Goal: Transaction & Acquisition: Purchase product/service

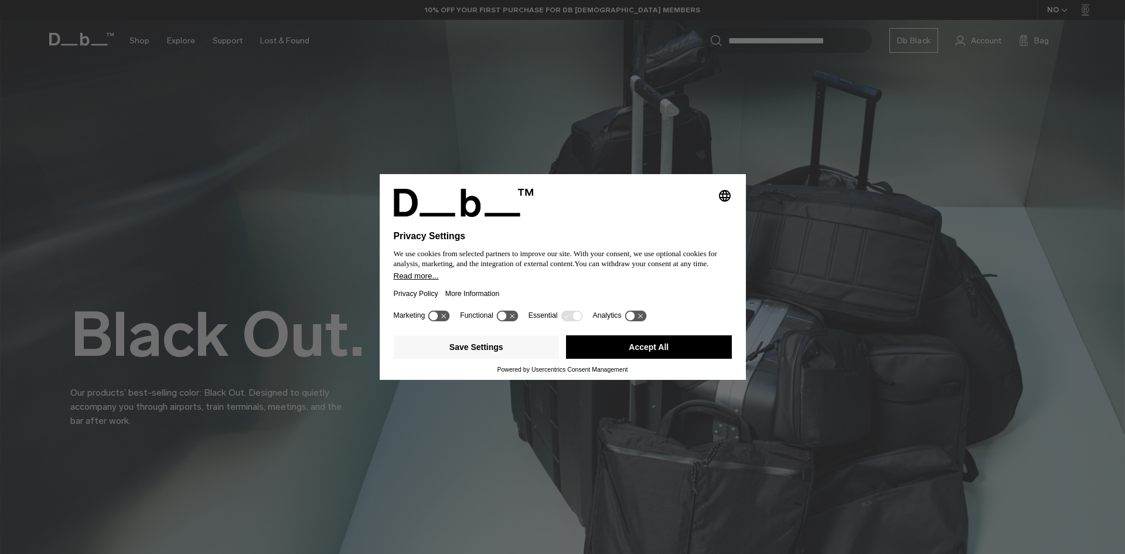
drag, startPoint x: 620, startPoint y: 349, endPoint x: 624, endPoint y: 342, distance: 8.7
click at [621, 349] on button "Accept All" at bounding box center [649, 346] width 166 height 23
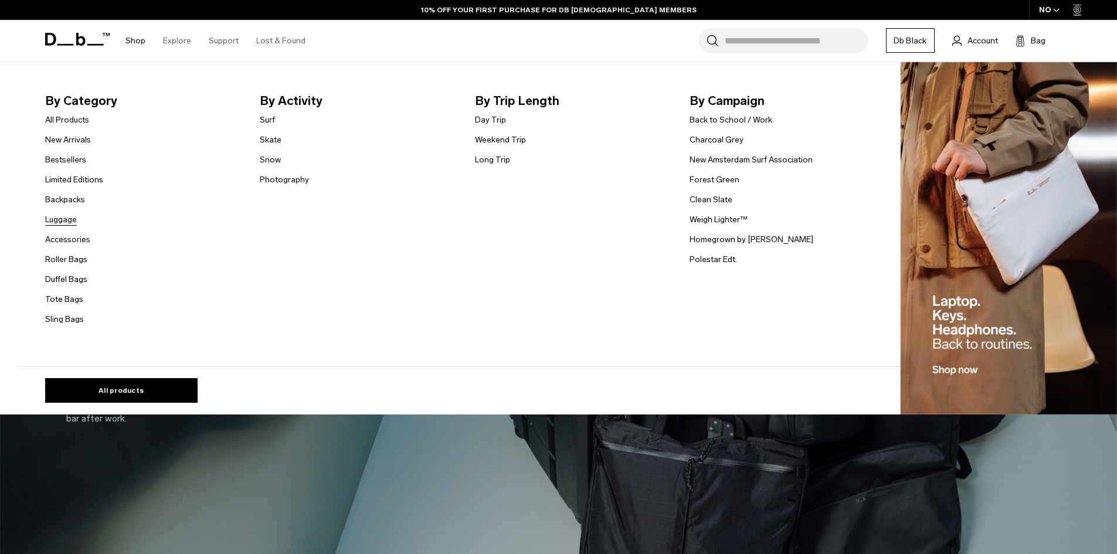
click at [69, 221] on link "Luggage" at bounding box center [61, 219] width 32 height 12
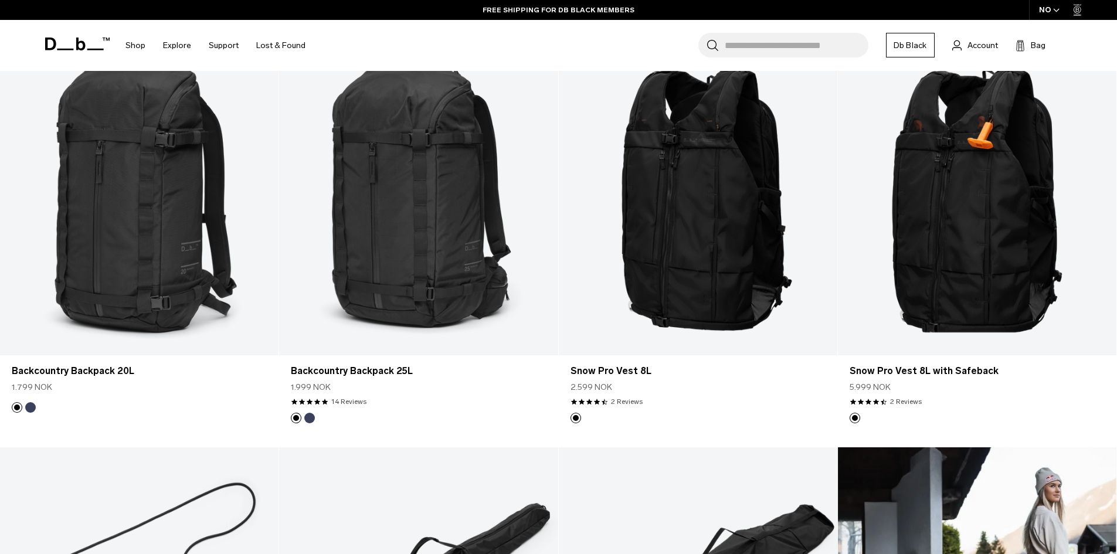
scroll to position [703, 0]
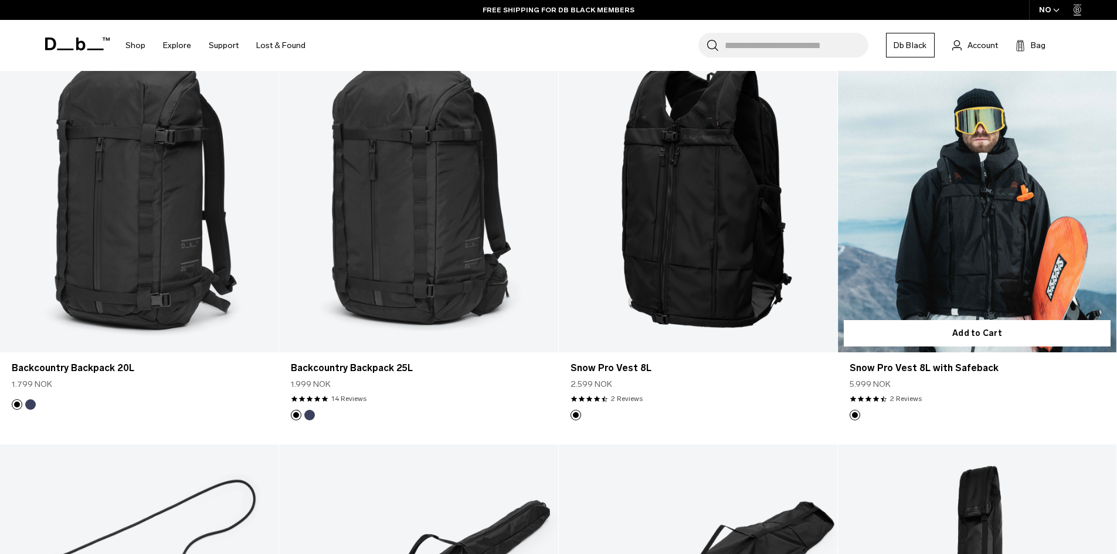
click at [938, 279] on link "Snow Pro Vest 8L with Safeback" at bounding box center [977, 197] width 278 height 309
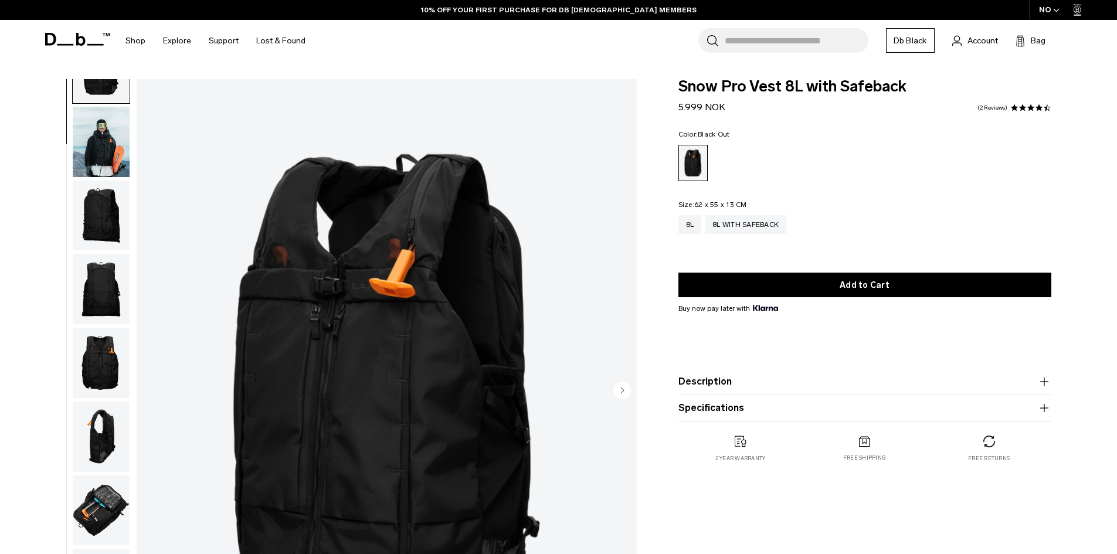
scroll to position [111, 0]
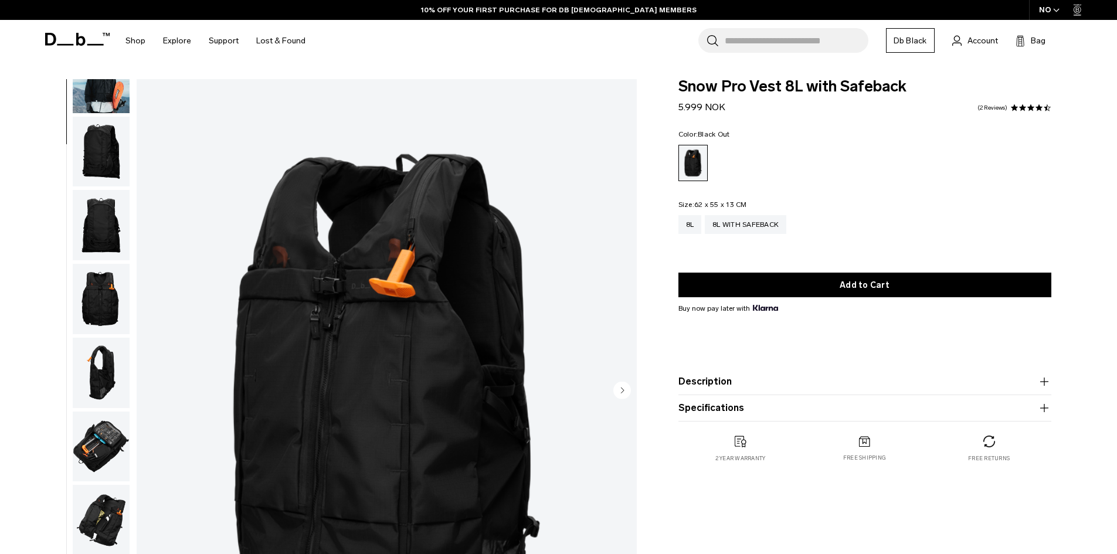
click at [104, 443] on img "button" at bounding box center [101, 446] width 57 height 70
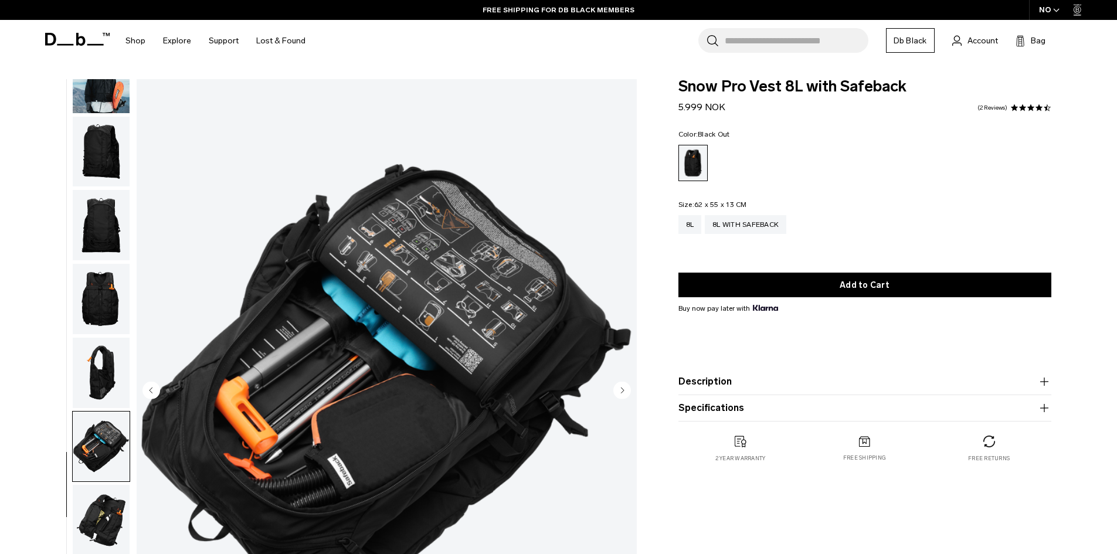
scroll to position [23, 0]
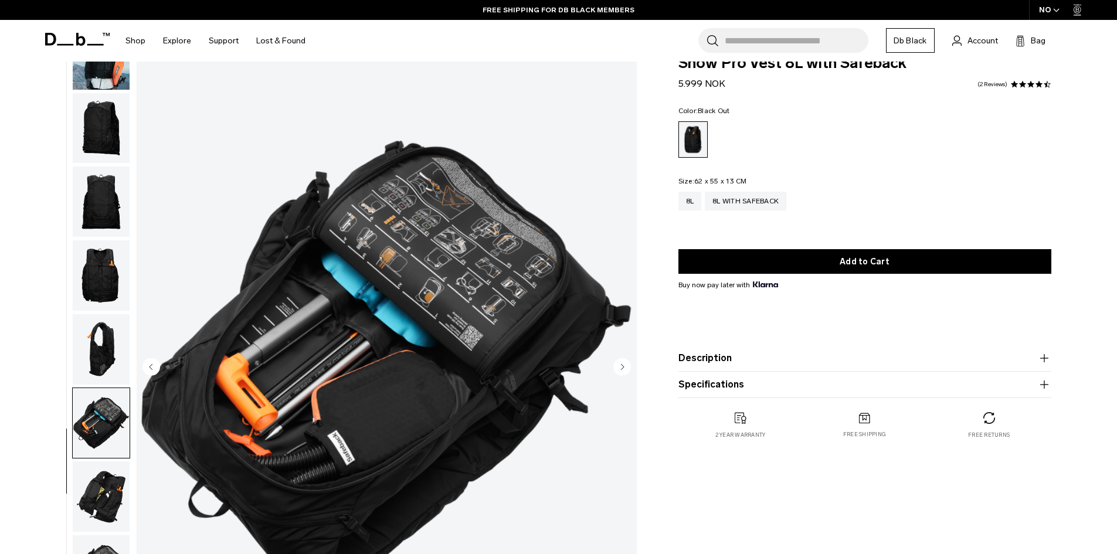
click at [110, 512] on img "button" at bounding box center [101, 496] width 57 height 70
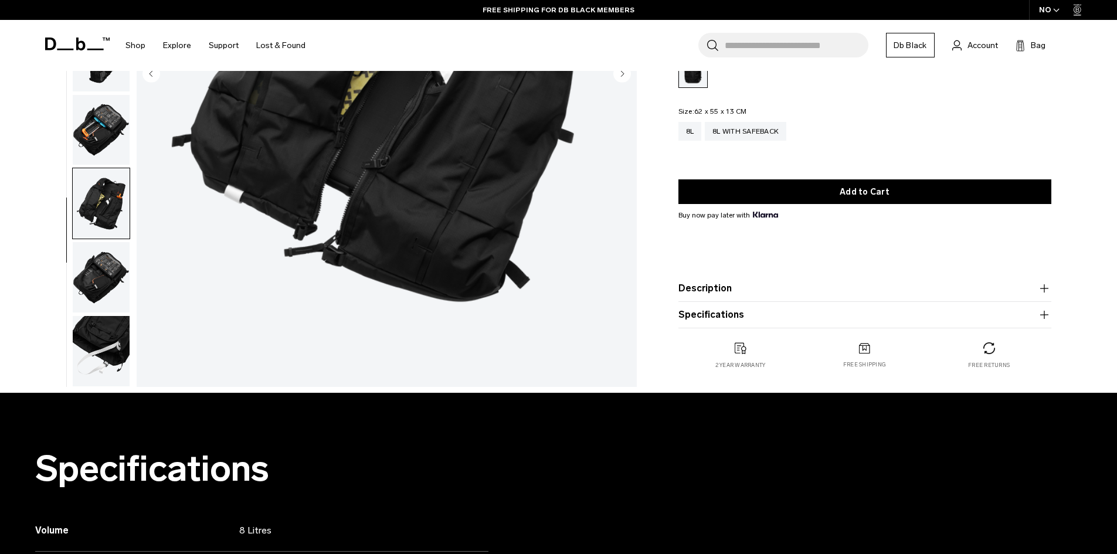
scroll to position [0, 0]
click at [94, 254] on img "button" at bounding box center [101, 277] width 57 height 70
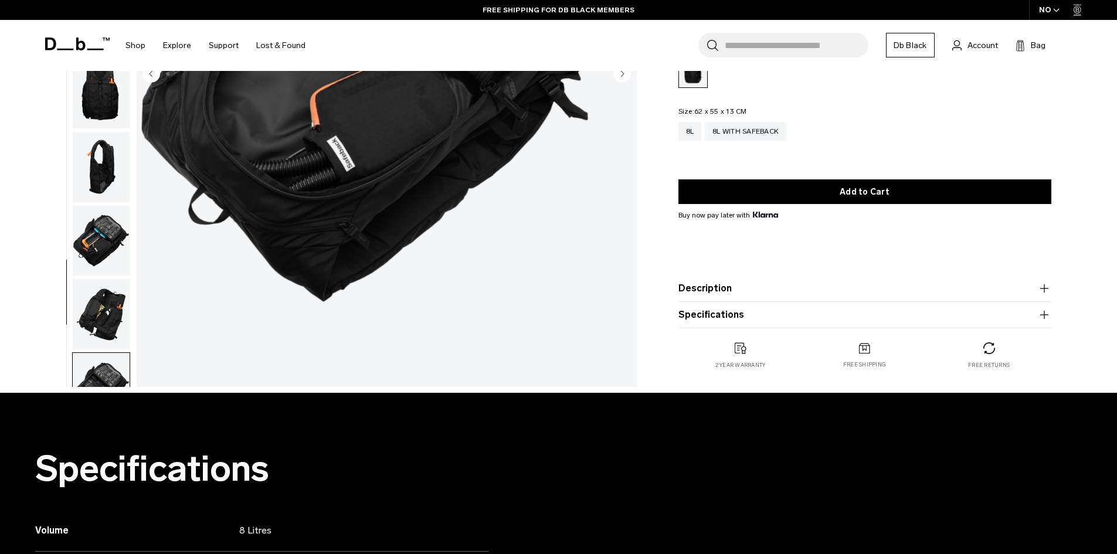
click at [113, 315] on img "button" at bounding box center [101, 314] width 57 height 70
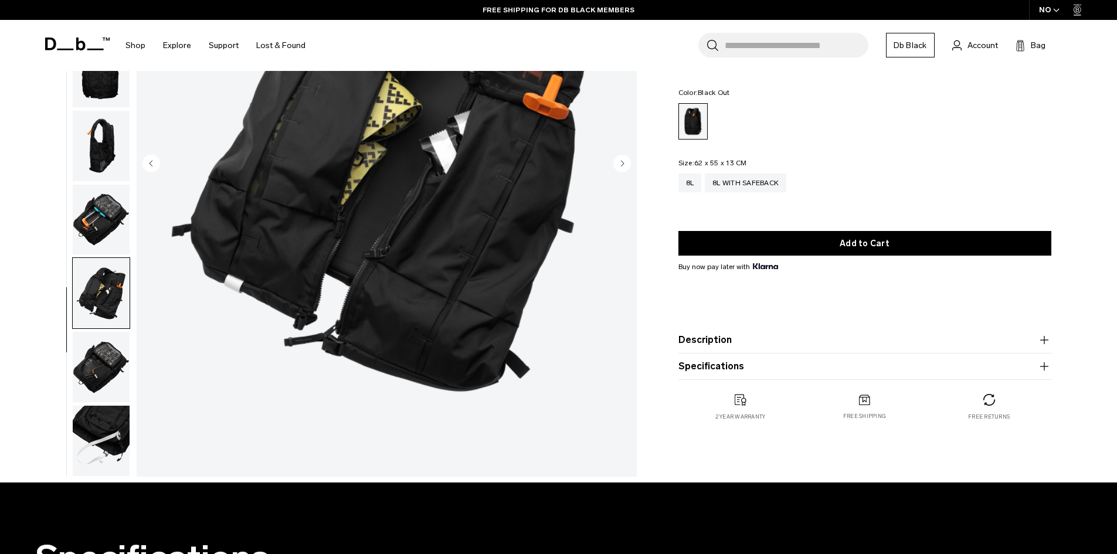
scroll to position [141, 0]
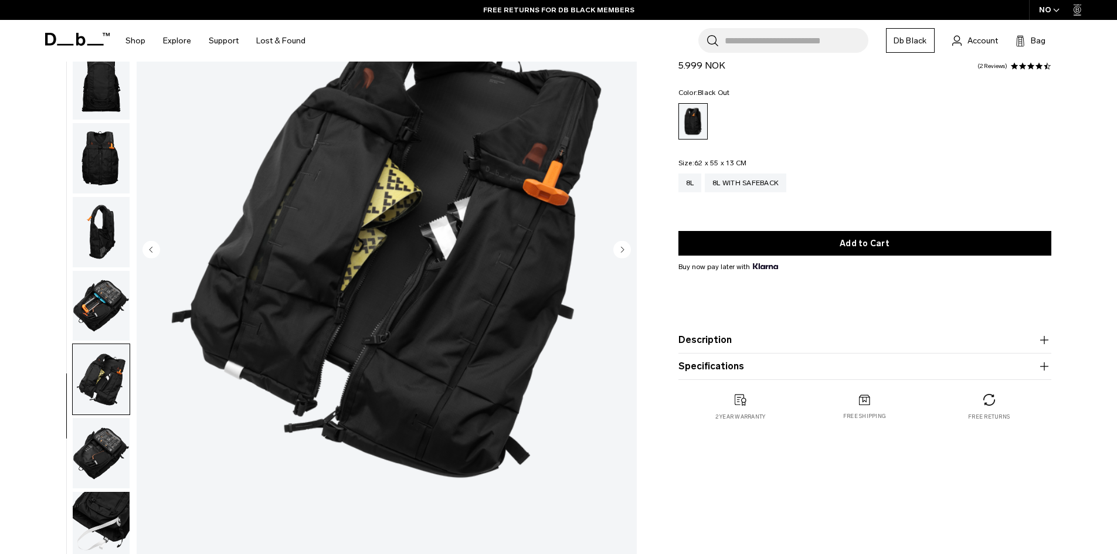
click at [627, 250] on circle "Next slide" at bounding box center [622, 249] width 18 height 18
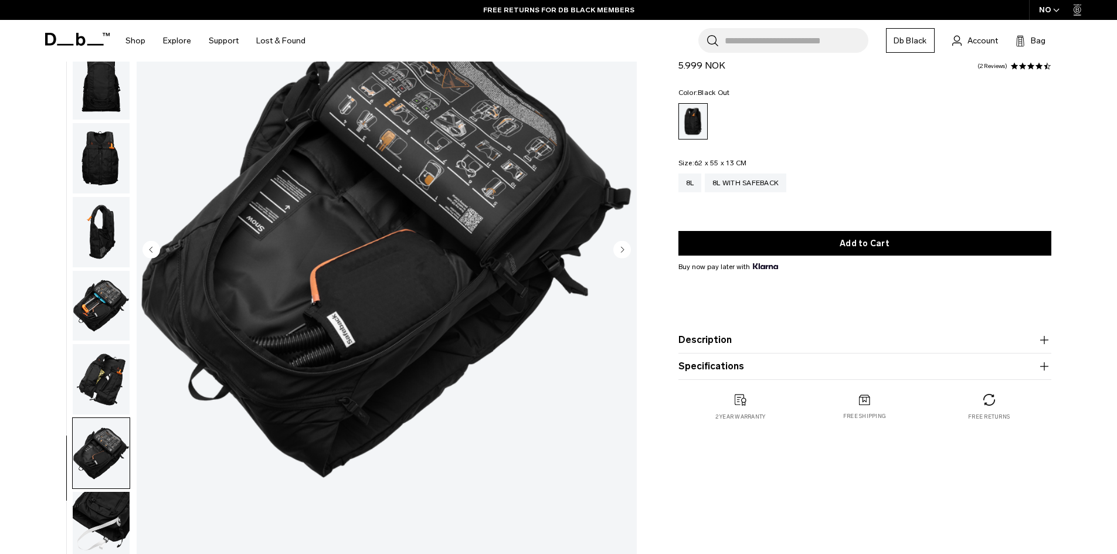
click at [627, 250] on circle "Next slide" at bounding box center [622, 249] width 18 height 18
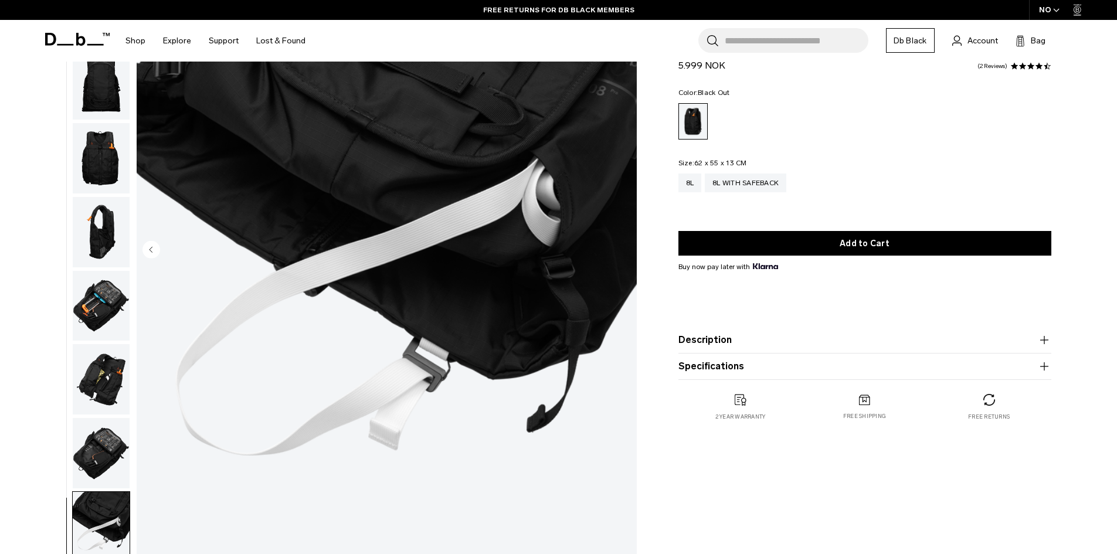
click at [627, 250] on img "10 / 10" at bounding box center [387, 250] width 500 height 624
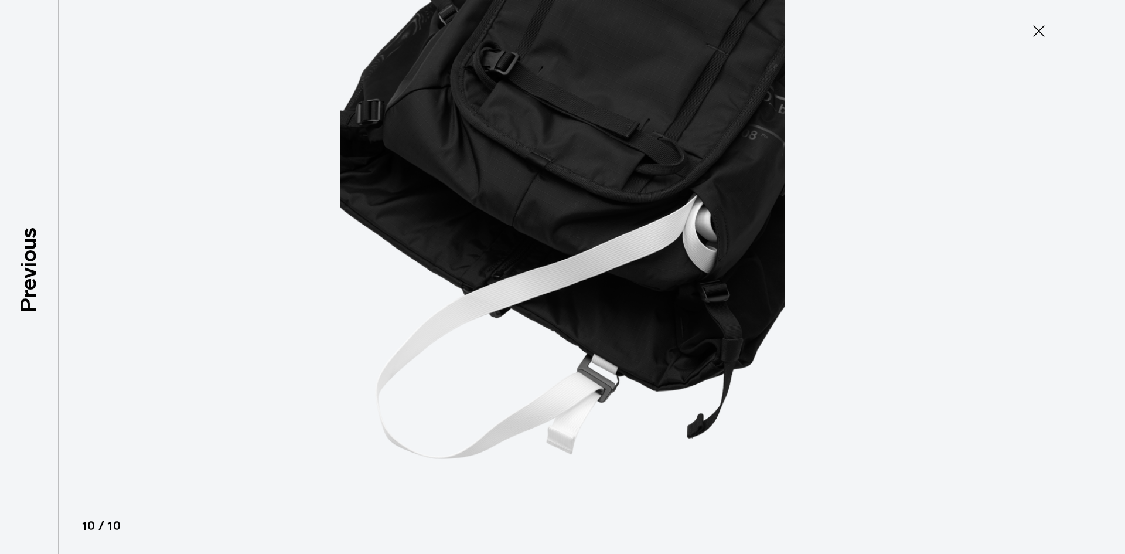
click at [1049, 26] on button "Close" at bounding box center [1039, 31] width 39 height 25
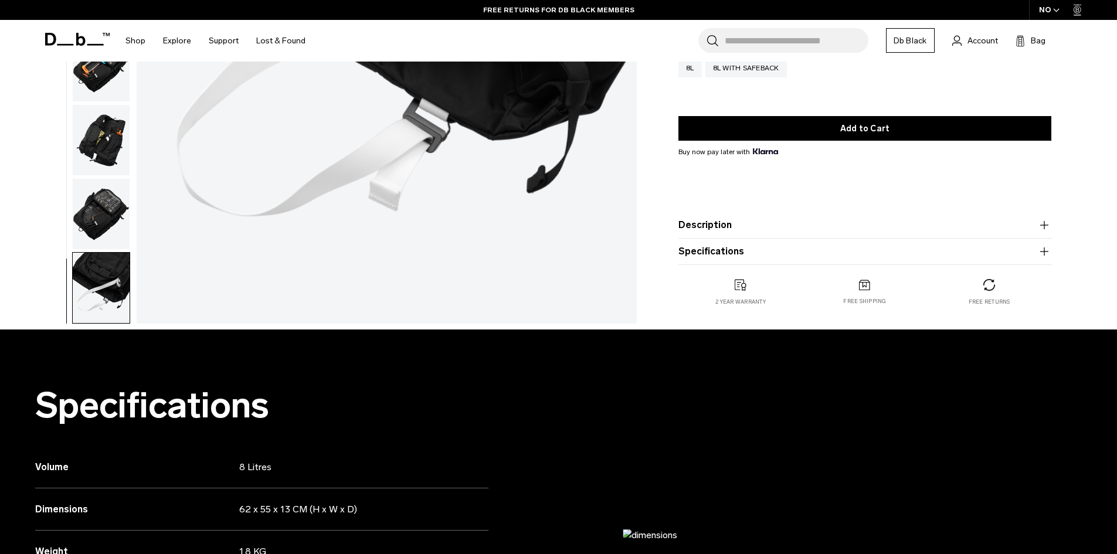
scroll to position [434, 0]
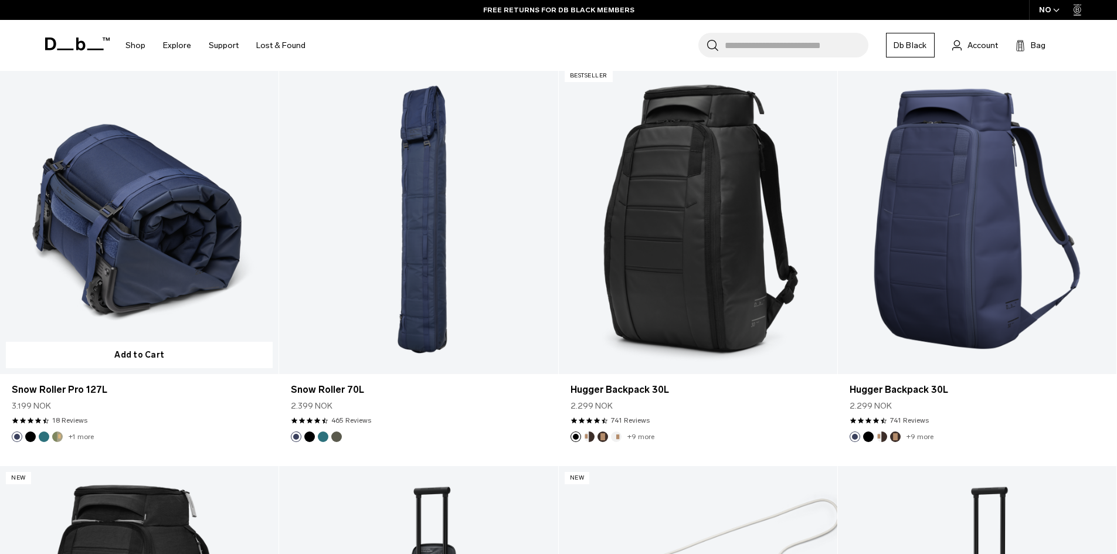
scroll to position [1496, 0]
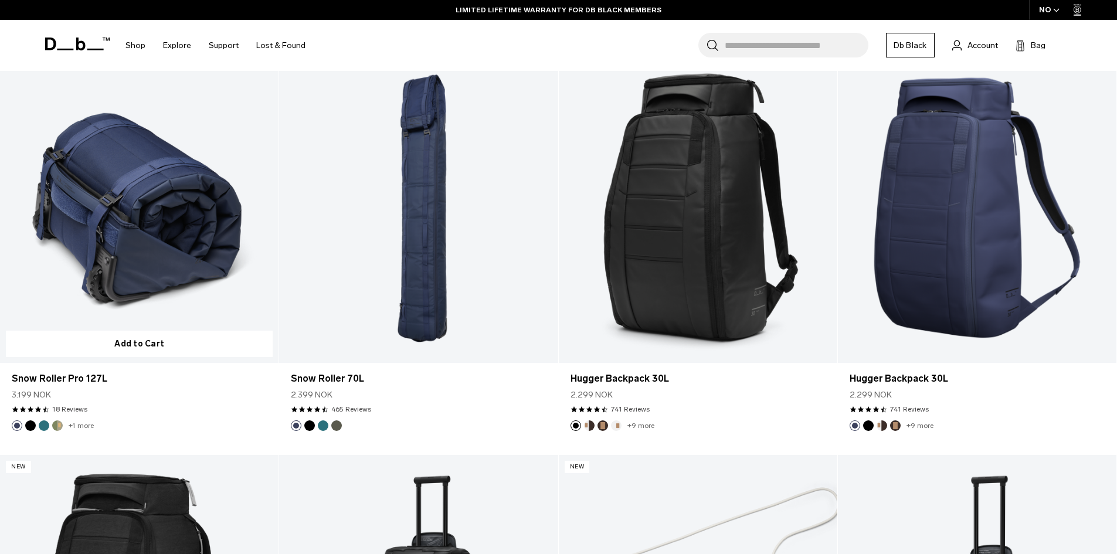
click at [140, 244] on link "Snow Roller Pro 127L" at bounding box center [139, 207] width 278 height 309
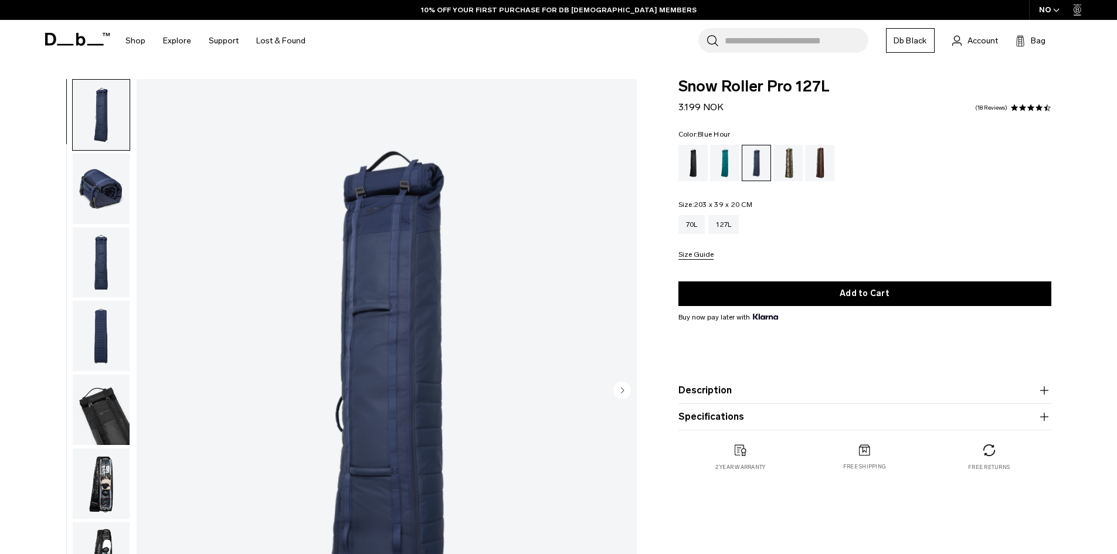
scroll to position [117, 0]
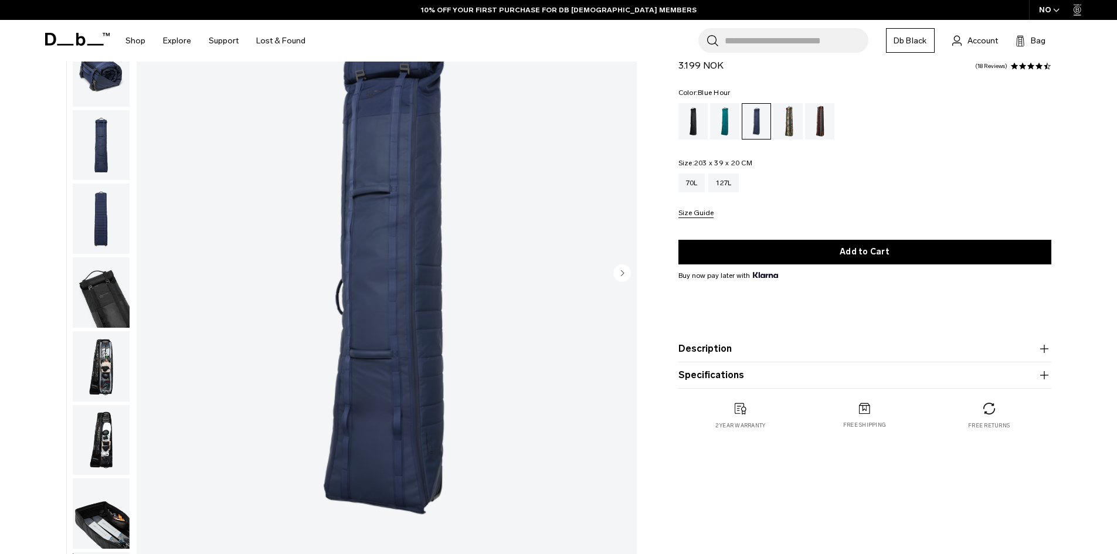
click at [117, 359] on img "button" at bounding box center [101, 366] width 57 height 70
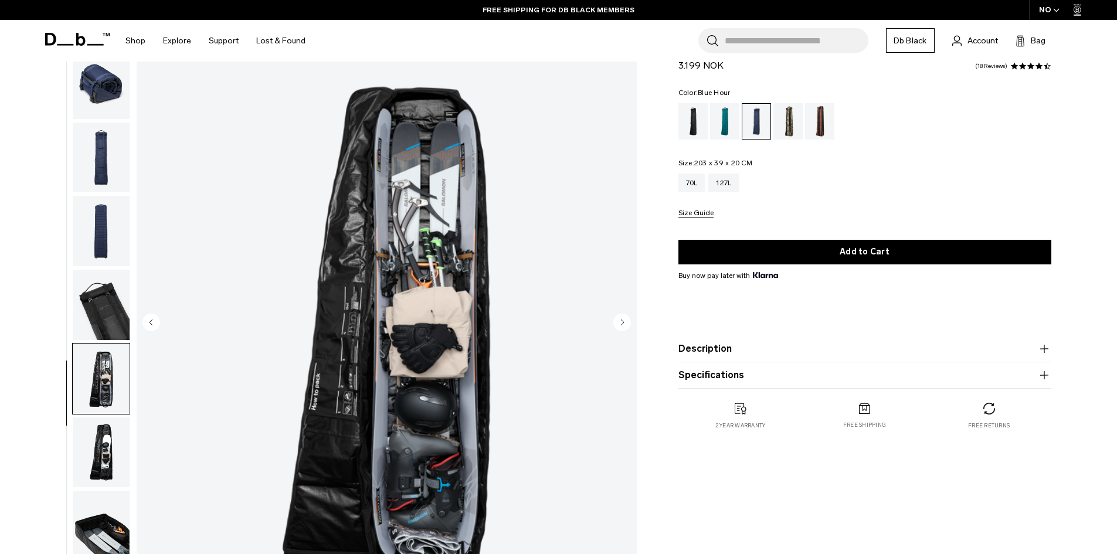
scroll to position [0, 0]
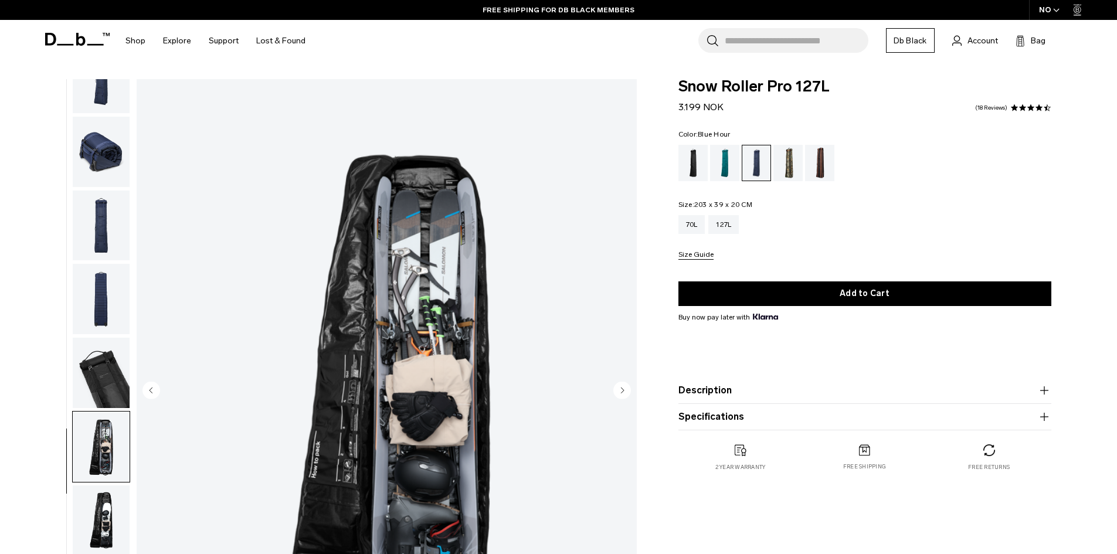
click at [121, 237] on img "button" at bounding box center [101, 226] width 57 height 70
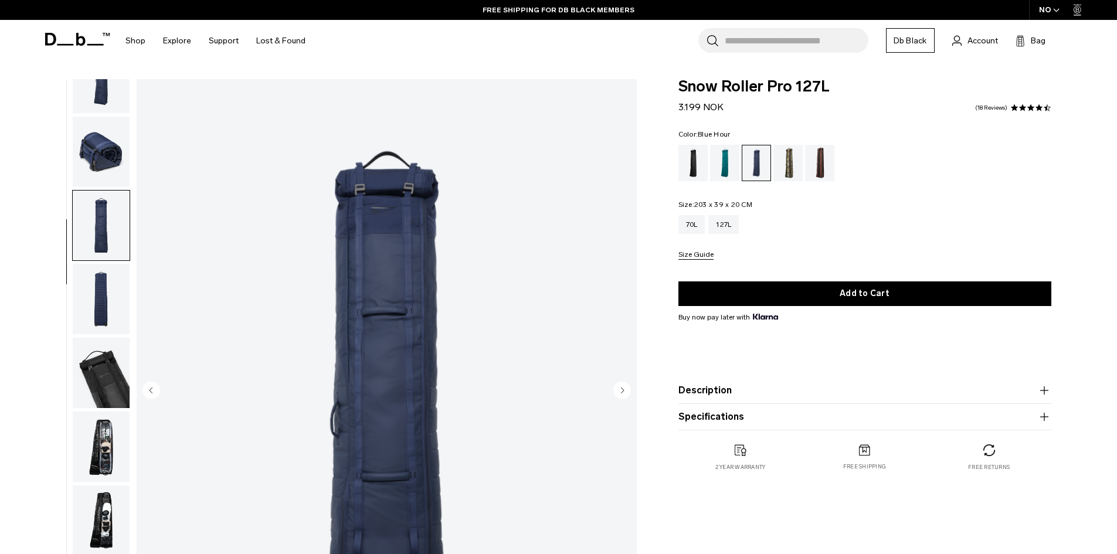
click at [111, 292] on img "button" at bounding box center [101, 299] width 57 height 70
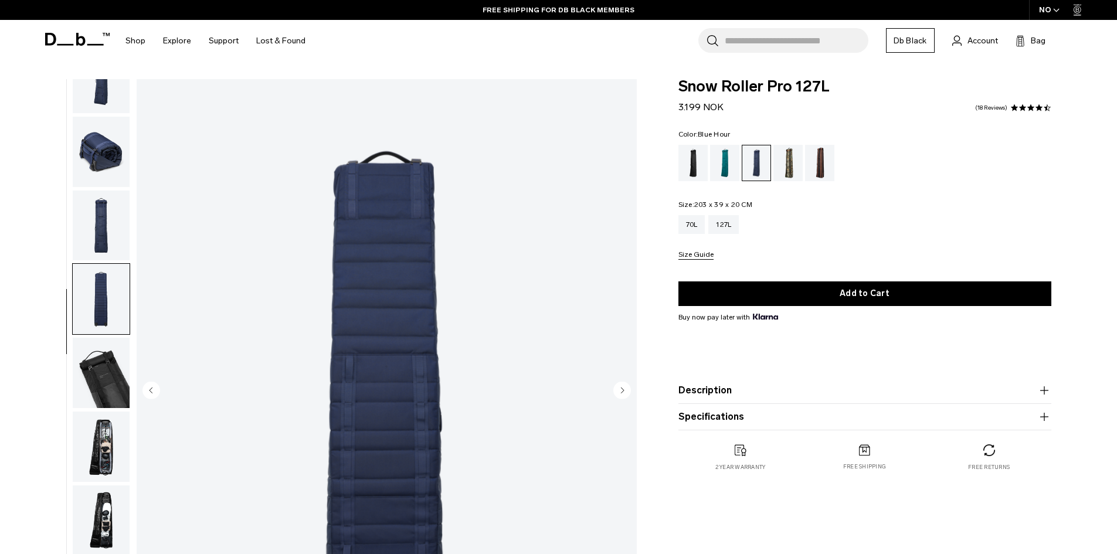
click at [103, 379] on img "button" at bounding box center [101, 373] width 57 height 70
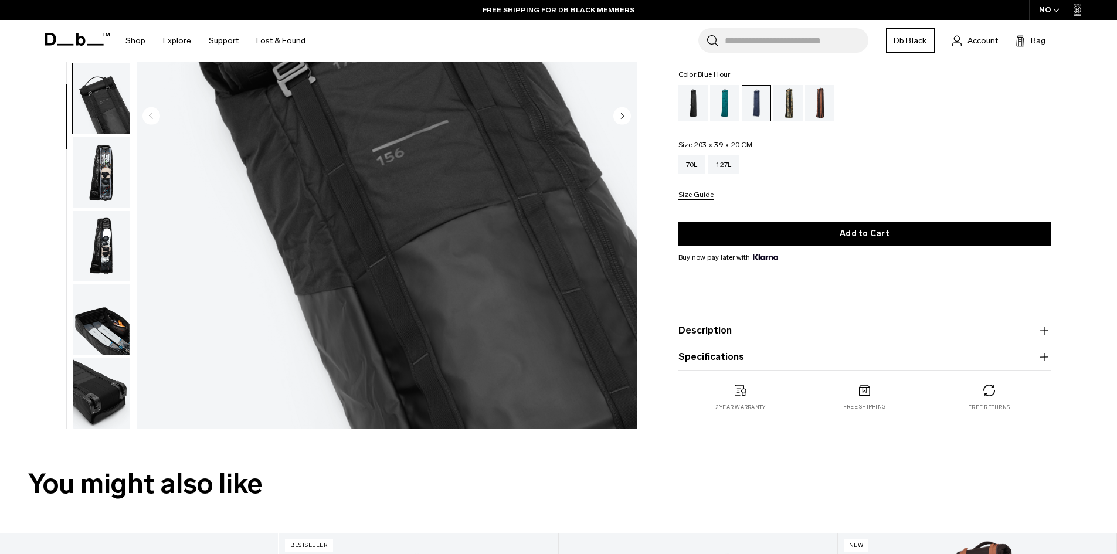
scroll to position [410, 0]
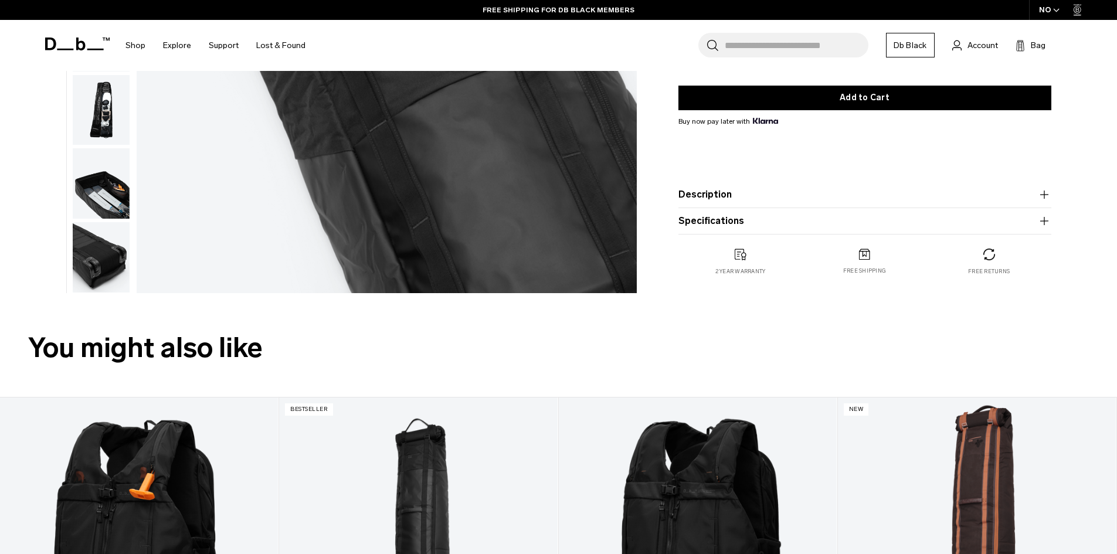
click at [112, 261] on img "button" at bounding box center [101, 257] width 57 height 70
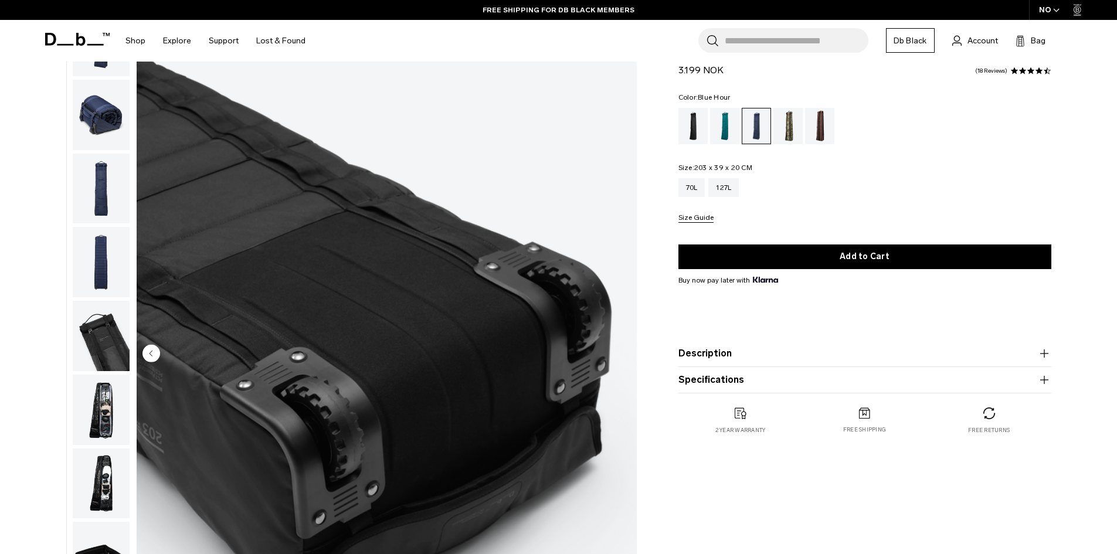
scroll to position [0, 0]
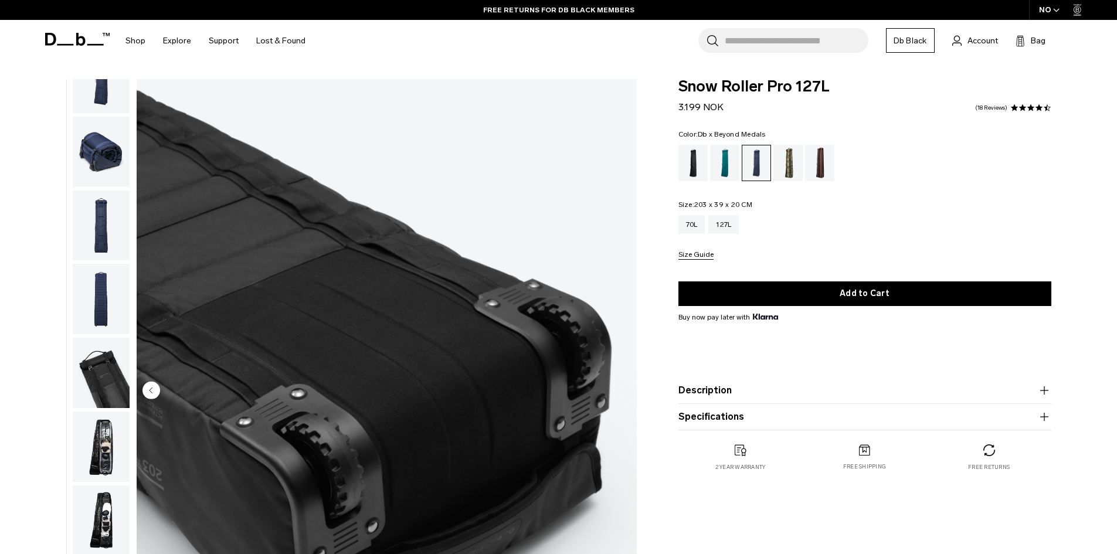
click at [784, 159] on div "Db x Beyond Medals" at bounding box center [788, 163] width 30 height 36
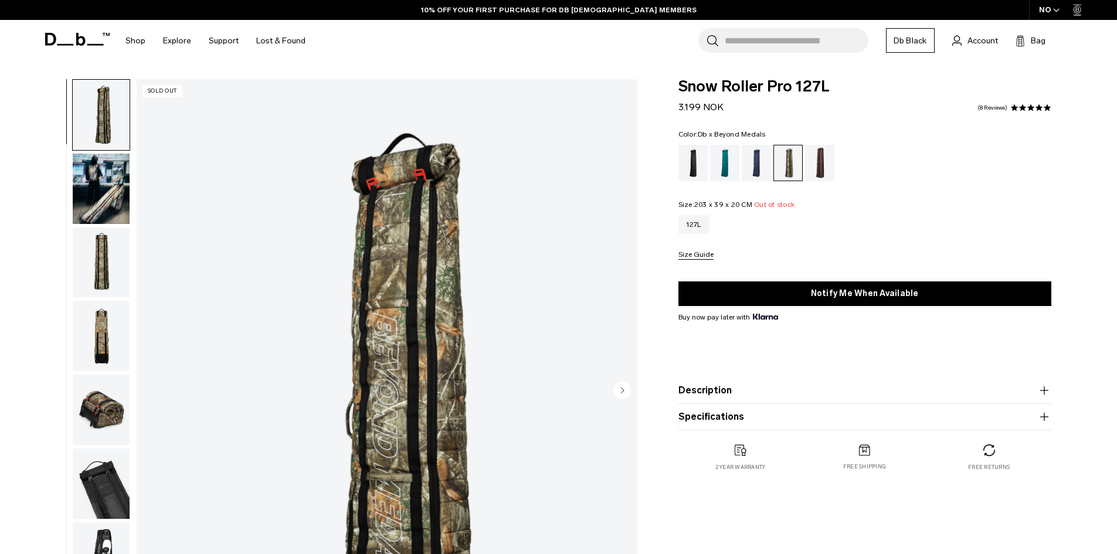
click at [108, 196] on img "button" at bounding box center [101, 189] width 57 height 70
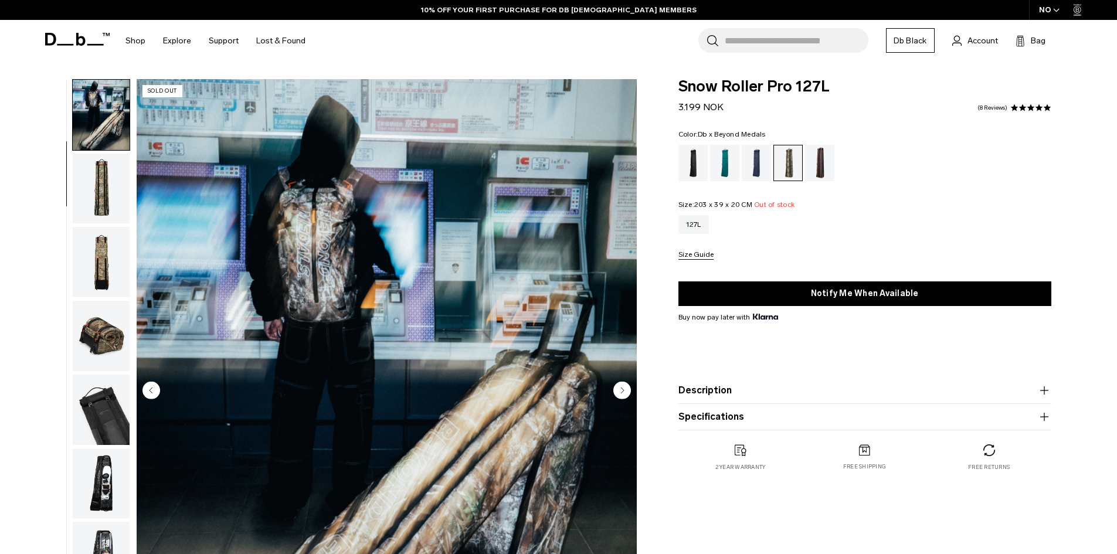
click at [98, 206] on img "button" at bounding box center [101, 189] width 57 height 70
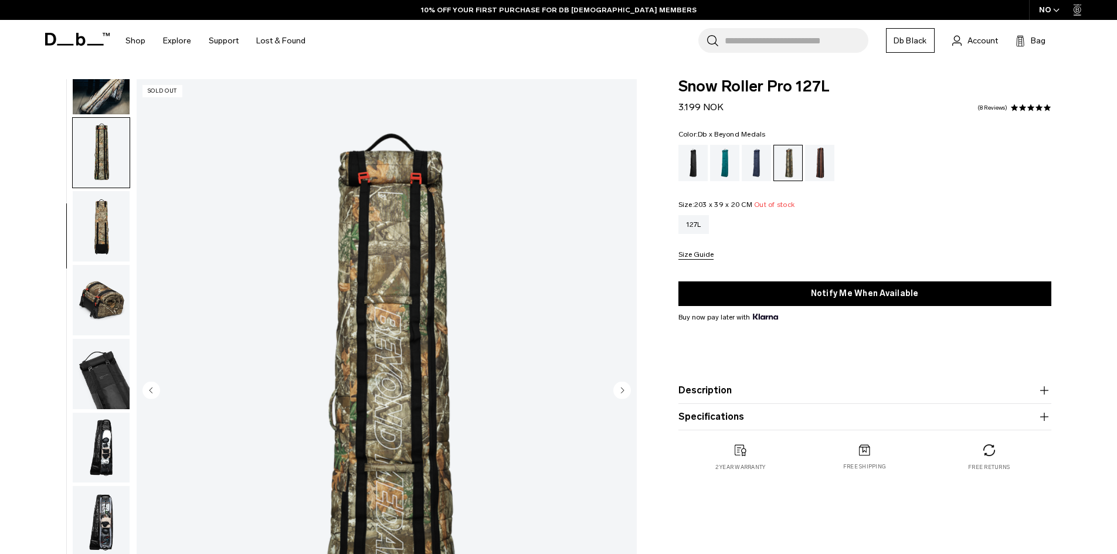
scroll to position [111, 0]
click at [819, 163] on div "Homegrown with Lu" at bounding box center [820, 163] width 30 height 36
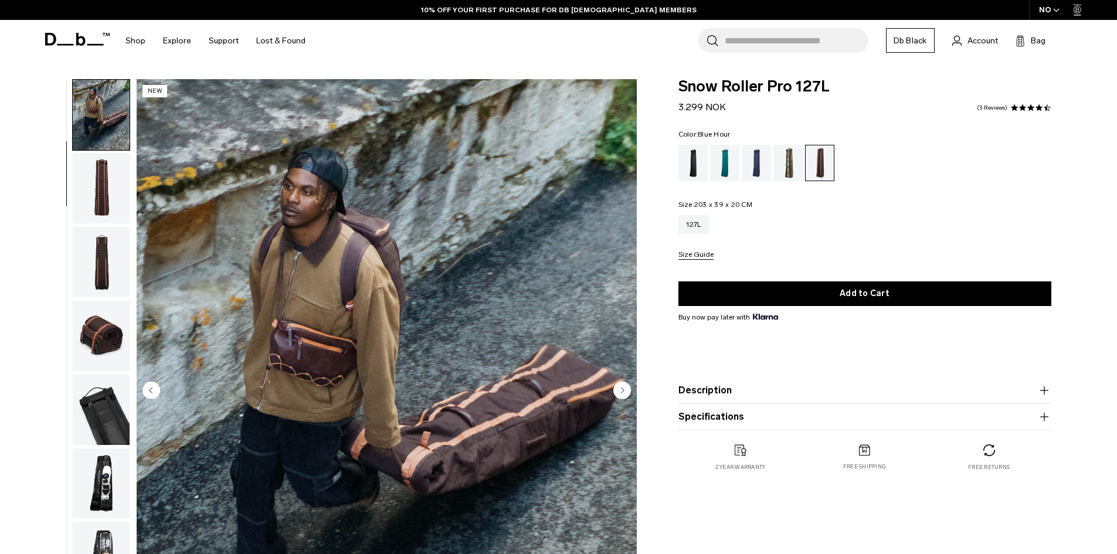
click at [763, 157] on div "Blue Hour" at bounding box center [756, 163] width 30 height 36
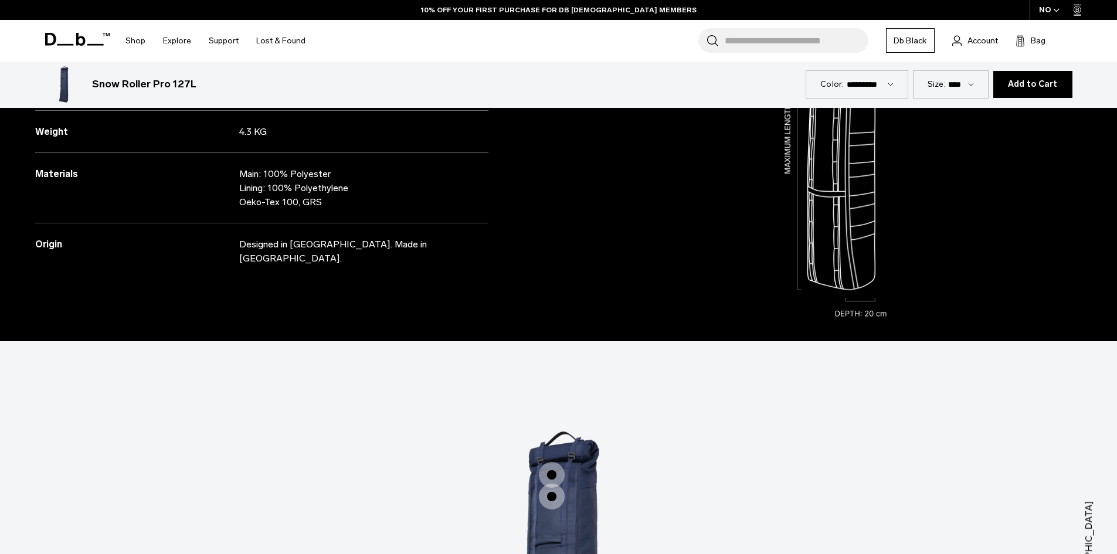
scroll to position [1519, 0]
